Goal: Task Accomplishment & Management: Manage account settings

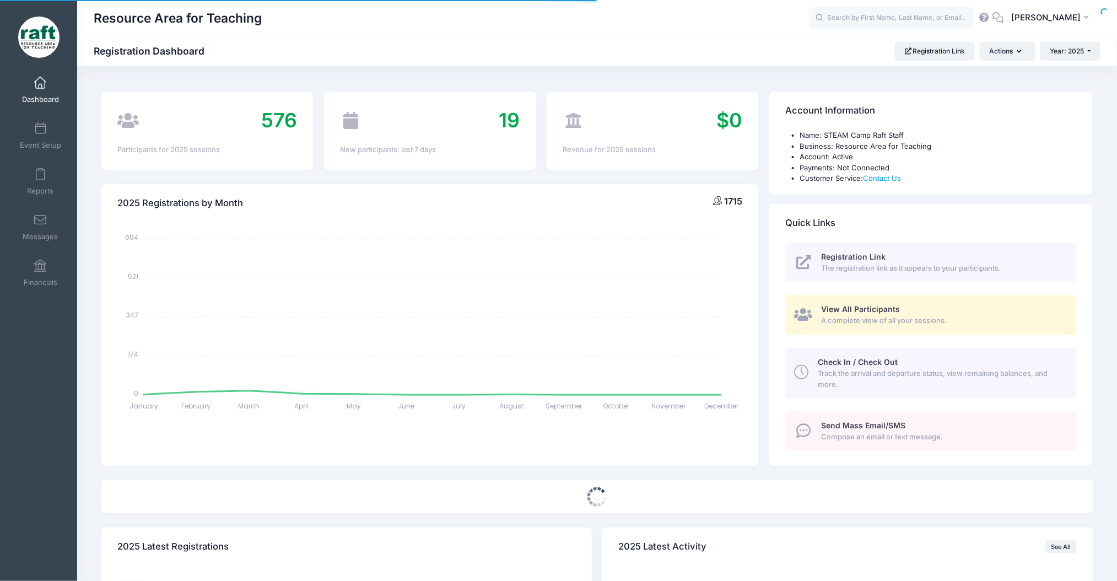
select select
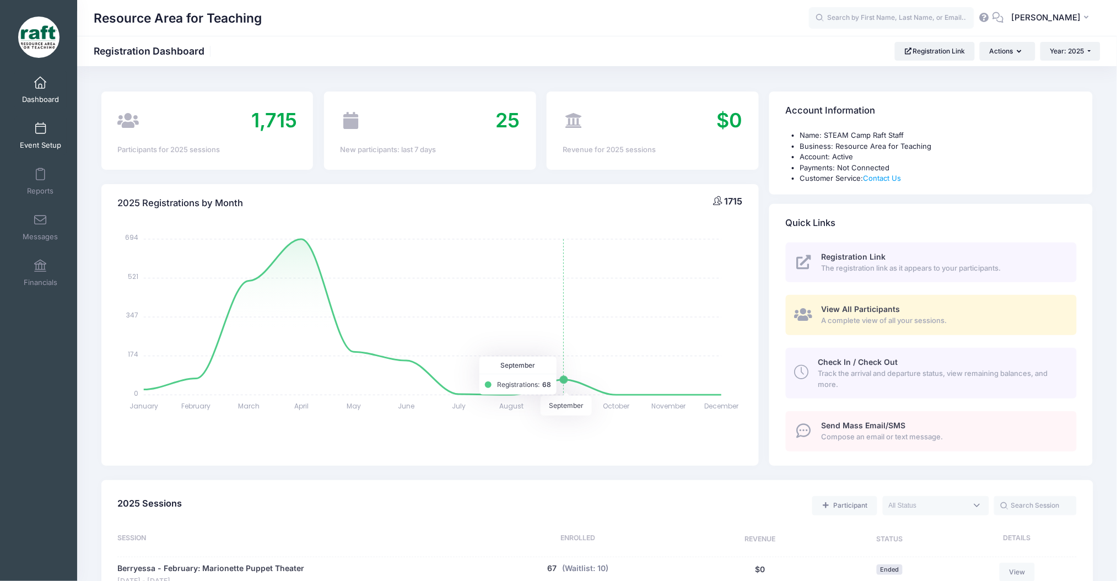
click at [40, 129] on span at bounding box center [40, 129] width 0 height 12
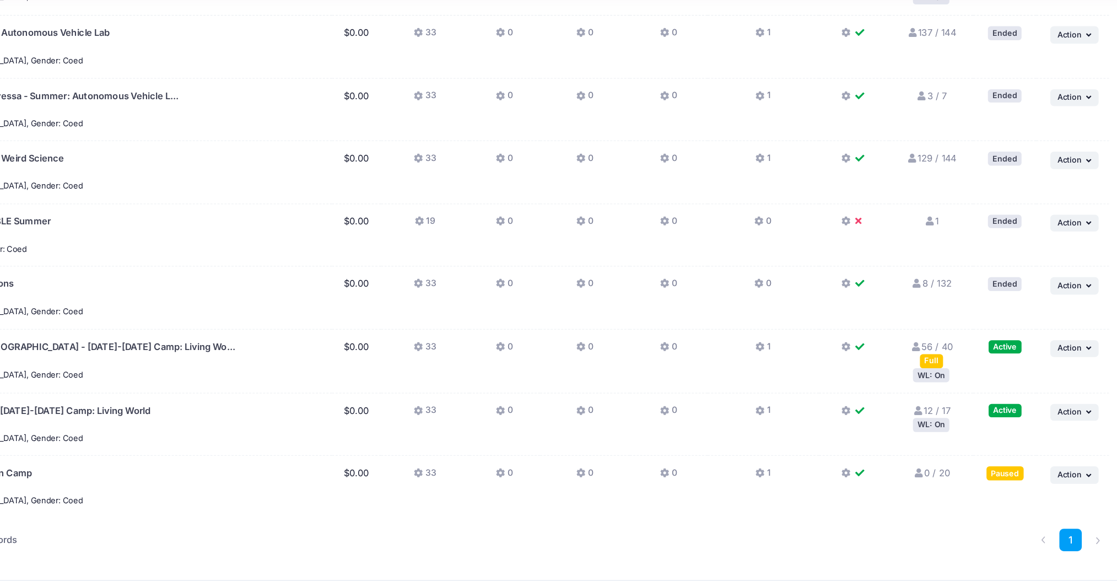
scroll to position [1243, 0]
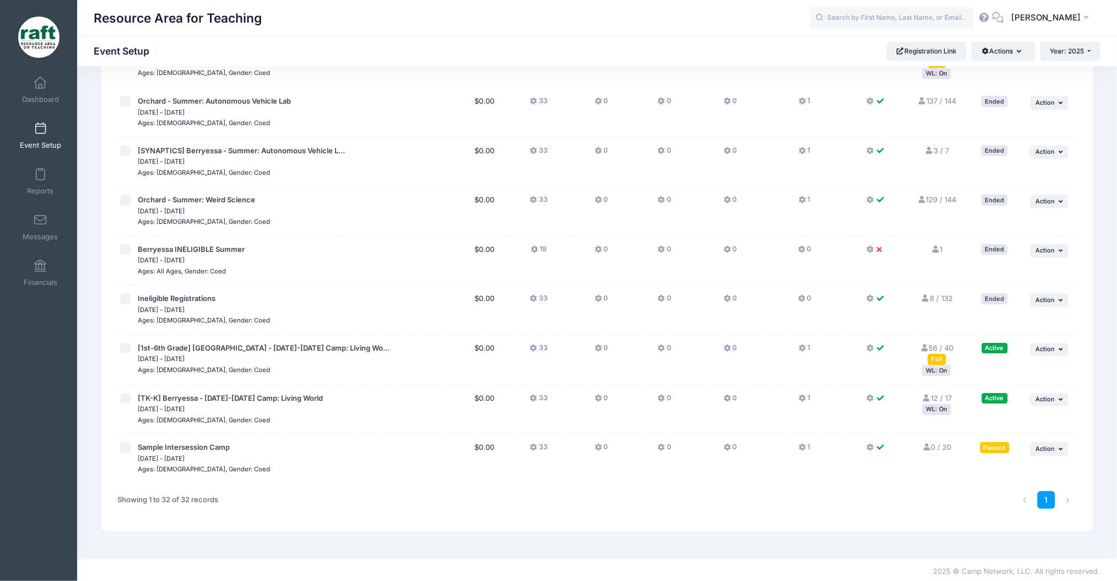
drag, startPoint x: 931, startPoint y: 404, endPoint x: 501, endPoint y: 303, distance: 441.7
click at [931, 404] on div "WL: On" at bounding box center [937, 409] width 29 height 10
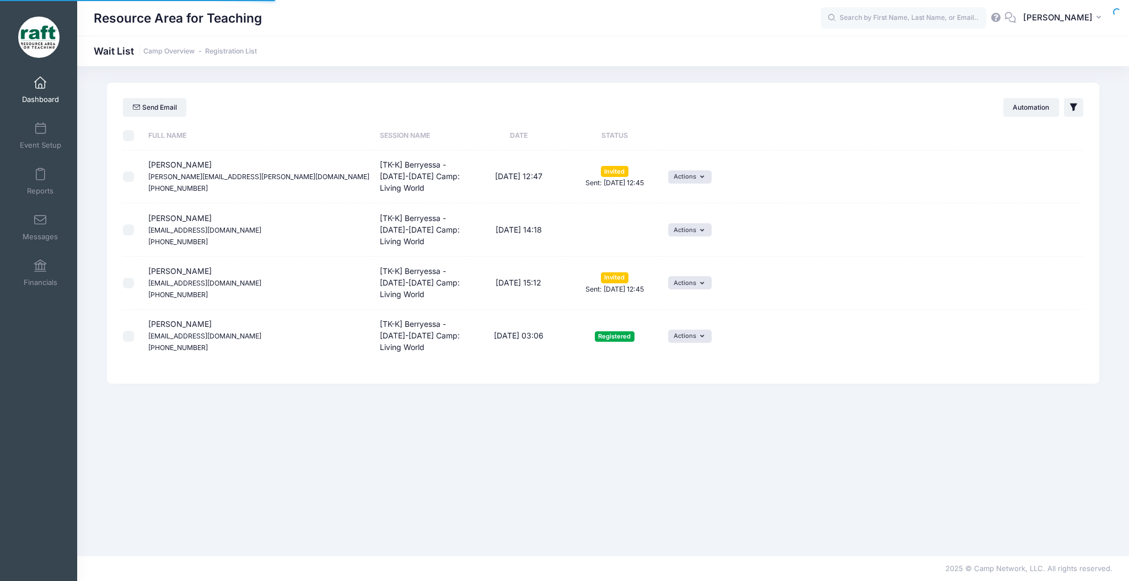
select select "50"
